Goal: Find contact information: Find contact information

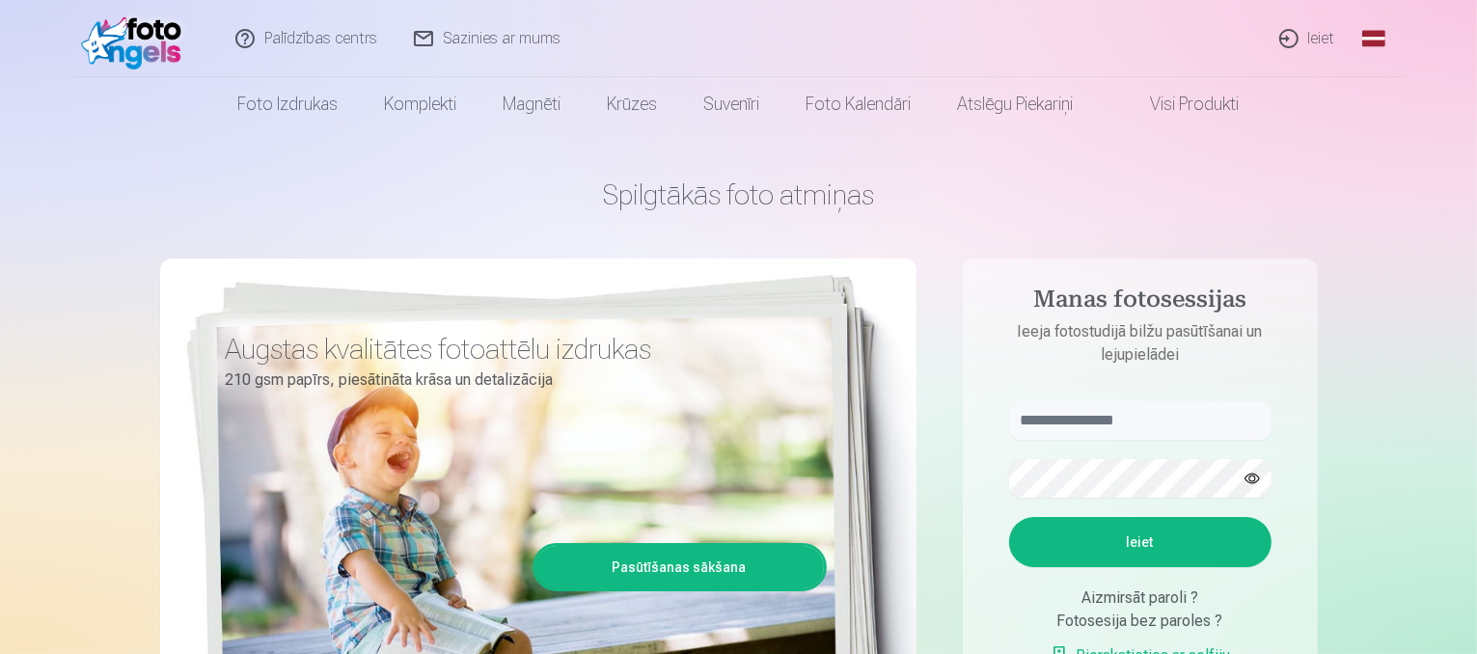
click at [444, 36] on link "Sazinies ar mums" at bounding box center [488, 38] width 183 height 77
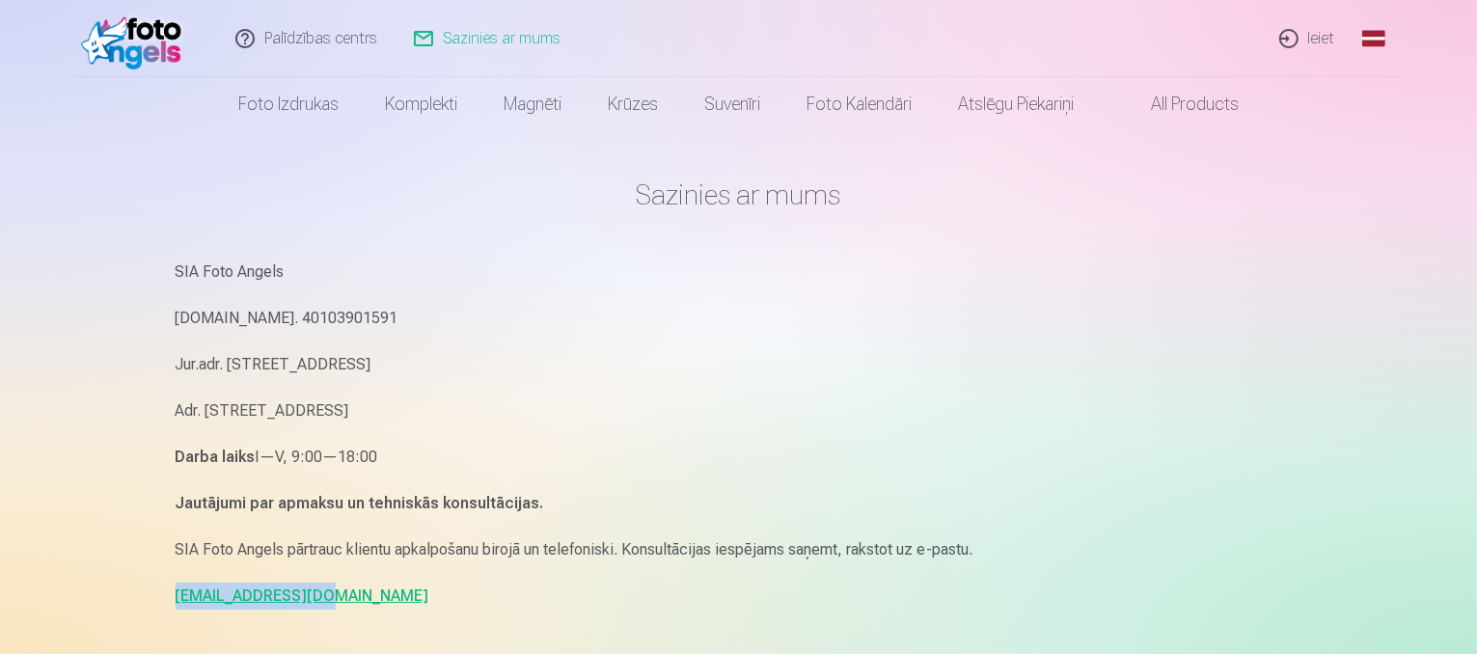
drag, startPoint x: 313, startPoint y: 603, endPoint x: 172, endPoint y: 581, distance: 142.6
click at [172, 581] on div "Sazinies ar mums SIA Foto Angels Reg.Nr. 40103901591 Jur.adr. Rīga, Dzelzavas i…" at bounding box center [739, 593] width 1158 height 1187
copy link "info@fotoangels.lv"
